Goal: Task Accomplishment & Management: Manage account settings

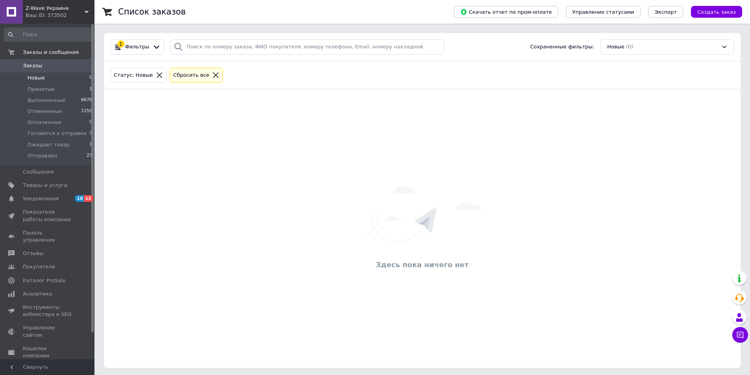
click at [212, 74] on icon at bounding box center [215, 75] width 7 height 7
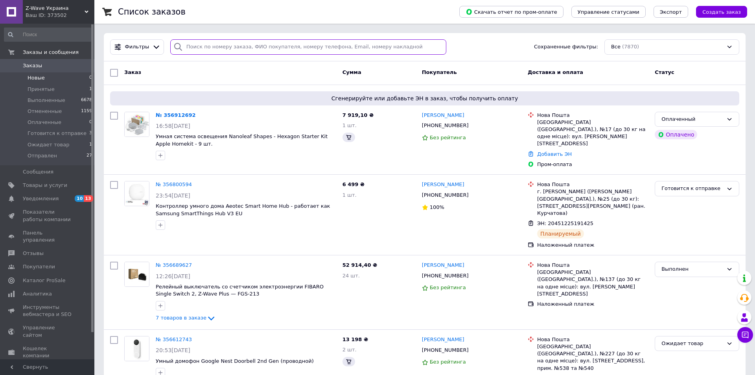
click at [233, 46] on input "search" at bounding box center [308, 46] width 276 height 15
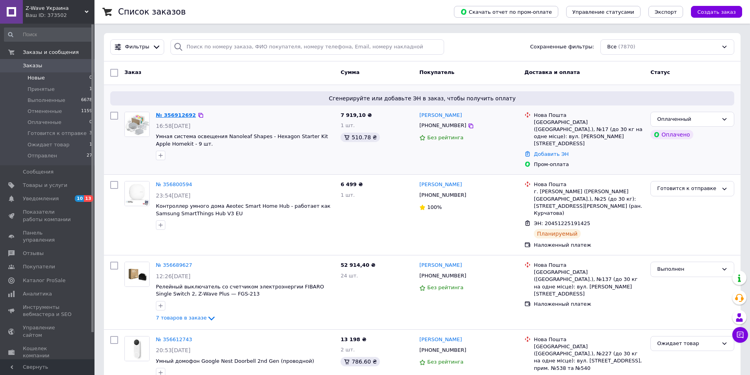
click at [172, 113] on link "№ 356912692" at bounding box center [176, 115] width 40 height 6
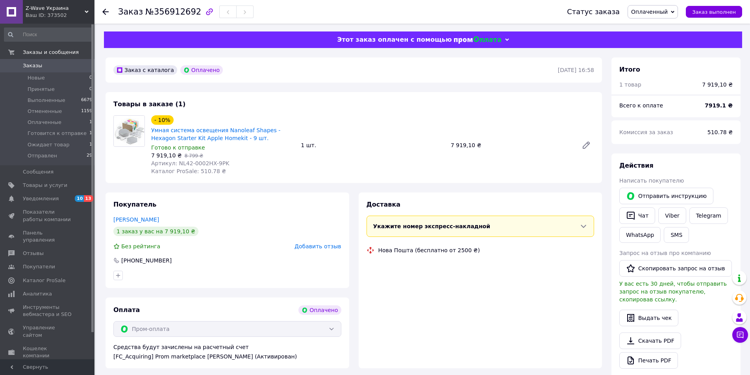
click at [655, 10] on span "Оплаченный" at bounding box center [649, 12] width 37 height 6
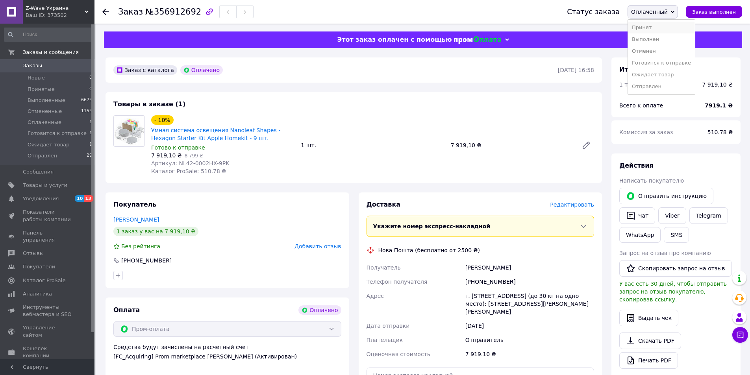
click at [655, 28] on li "Принят" at bounding box center [661, 28] width 67 height 12
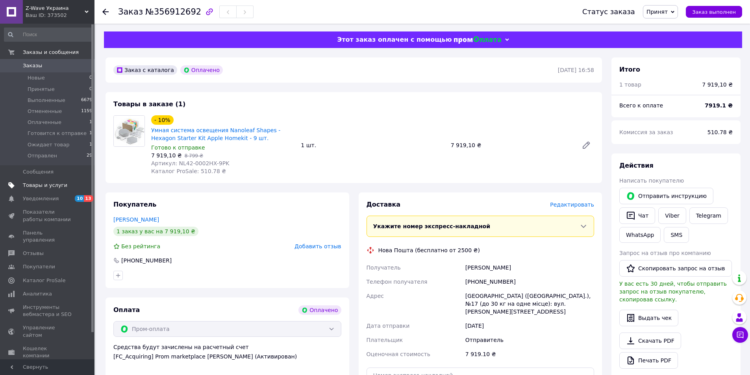
click at [46, 180] on link "Товары и услуги" at bounding box center [48, 185] width 97 height 13
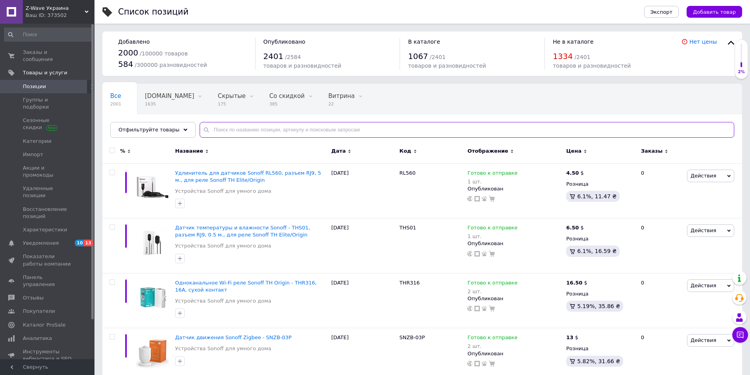
click at [235, 131] on input "text" at bounding box center [466, 130] width 534 height 16
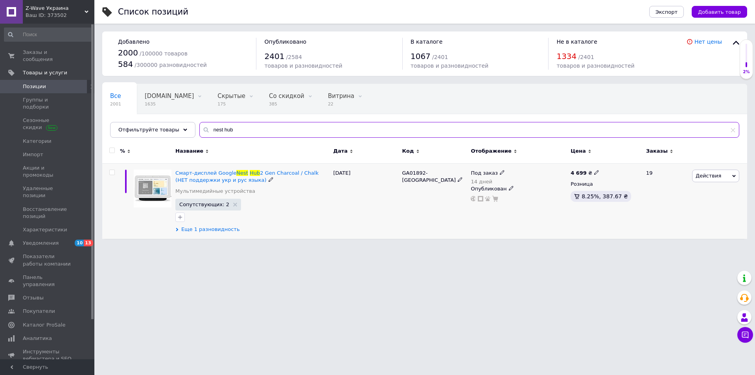
type input "nest hub"
click at [223, 230] on span "Еще 1 разновидность" at bounding box center [210, 229] width 59 height 7
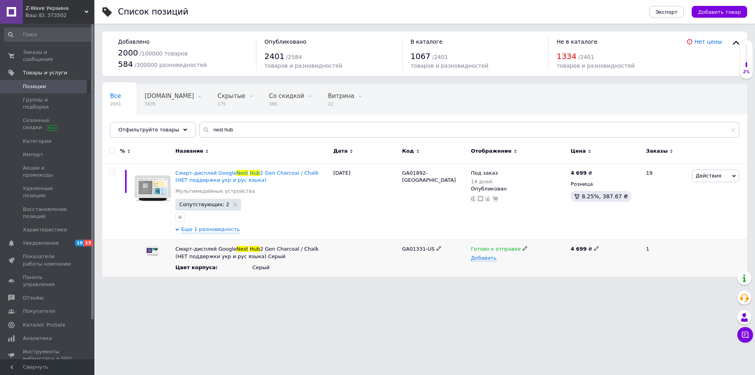
click at [525, 251] on div "Готово к отправке" at bounding box center [519, 249] width 96 height 7
click at [522, 250] on div "Готово к отправке" at bounding box center [519, 249] width 96 height 7
click at [518, 286] on li "Под заказ" at bounding box center [517, 286] width 99 height 11
click at [423, 266] on div "GA01331-US" at bounding box center [434, 258] width 69 height 37
click at [194, 228] on span "Еще 1 разновидность" at bounding box center [210, 229] width 59 height 7
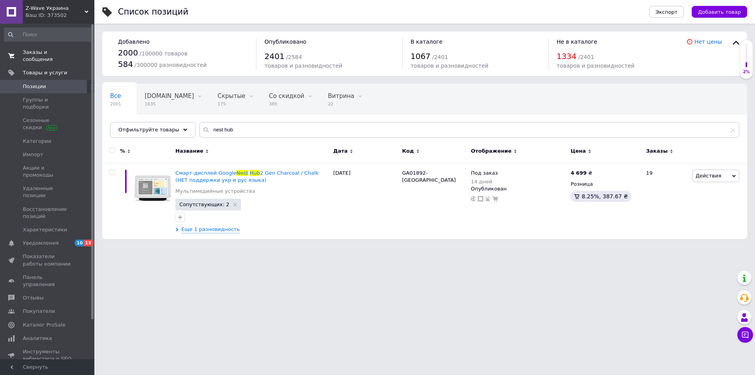
click at [40, 57] on link "Заказы и сообщения 0 0" at bounding box center [48, 56] width 97 height 20
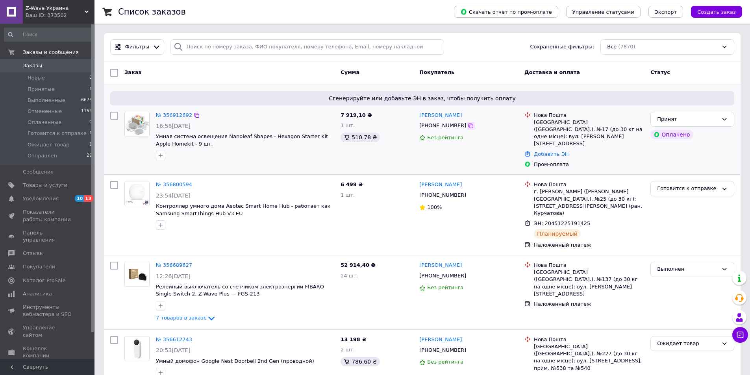
click at [467, 125] on icon at bounding box center [470, 126] width 6 height 6
click at [287, 163] on div "№ 356912692 16:58[DATE] Умная система освещения Nanoleaf Shapes - Hexagon Start…" at bounding box center [245, 136] width 185 height 55
click at [165, 115] on link "№ 356912692" at bounding box center [174, 115] width 36 height 6
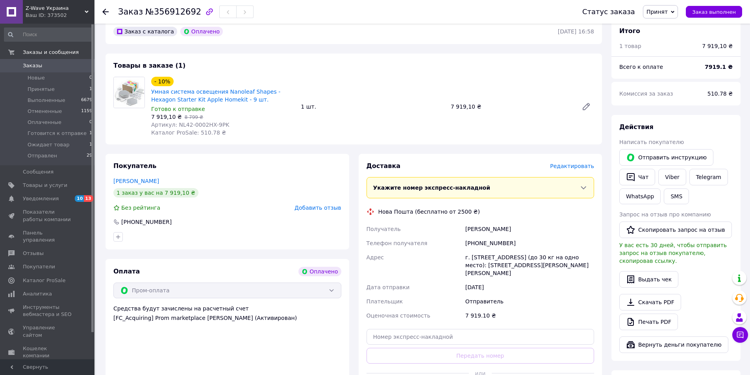
scroll to position [53, 0]
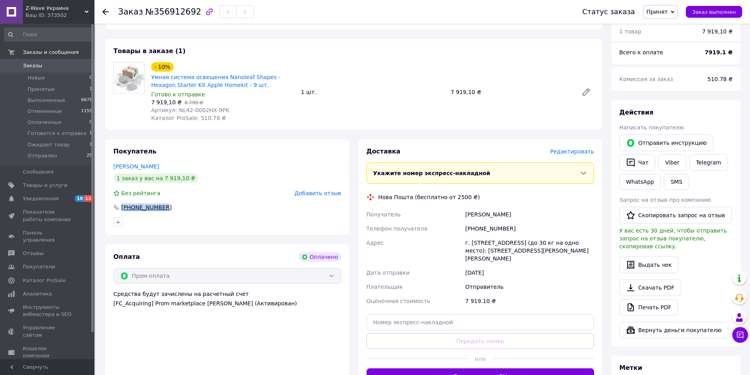
drag, startPoint x: 157, startPoint y: 207, endPoint x: 122, endPoint y: 208, distance: 35.0
click at [122, 208] on div "[PHONE_NUMBER]" at bounding box center [227, 207] width 228 height 8
copy div "[PHONE_NUMBER]"
